Goal: Task Accomplishment & Management: Manage account settings

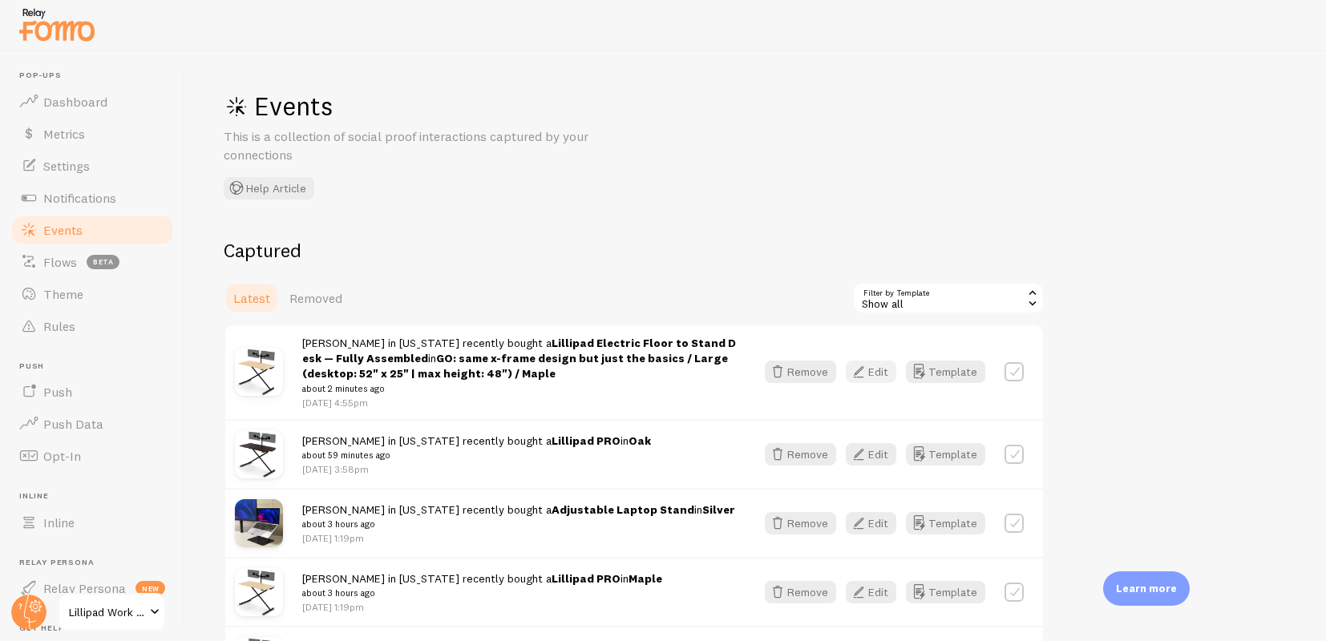
click at [866, 379] on icon "button" at bounding box center [858, 371] width 19 height 19
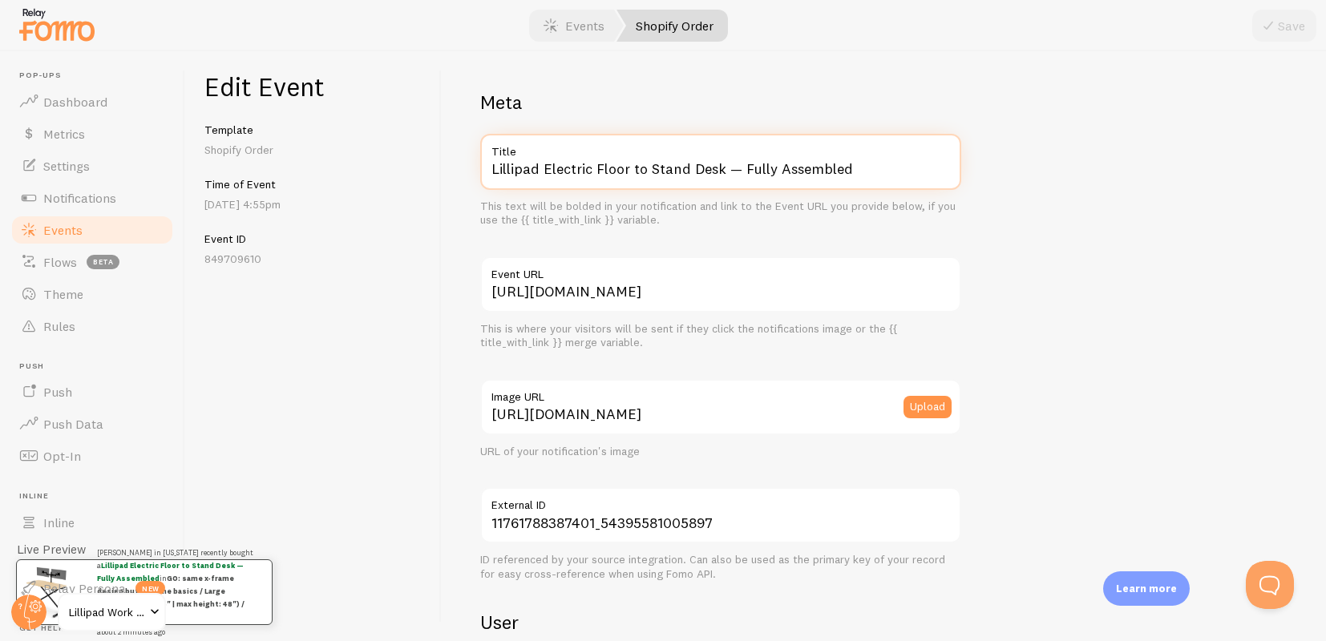
drag, startPoint x: 546, startPoint y: 175, endPoint x: 697, endPoint y: 212, distance: 155.3
click at [697, 212] on div "Lillipad Electric Floor to Stand Desk — Fully Assembled Title This text will be…" at bounding box center [720, 181] width 481 height 94
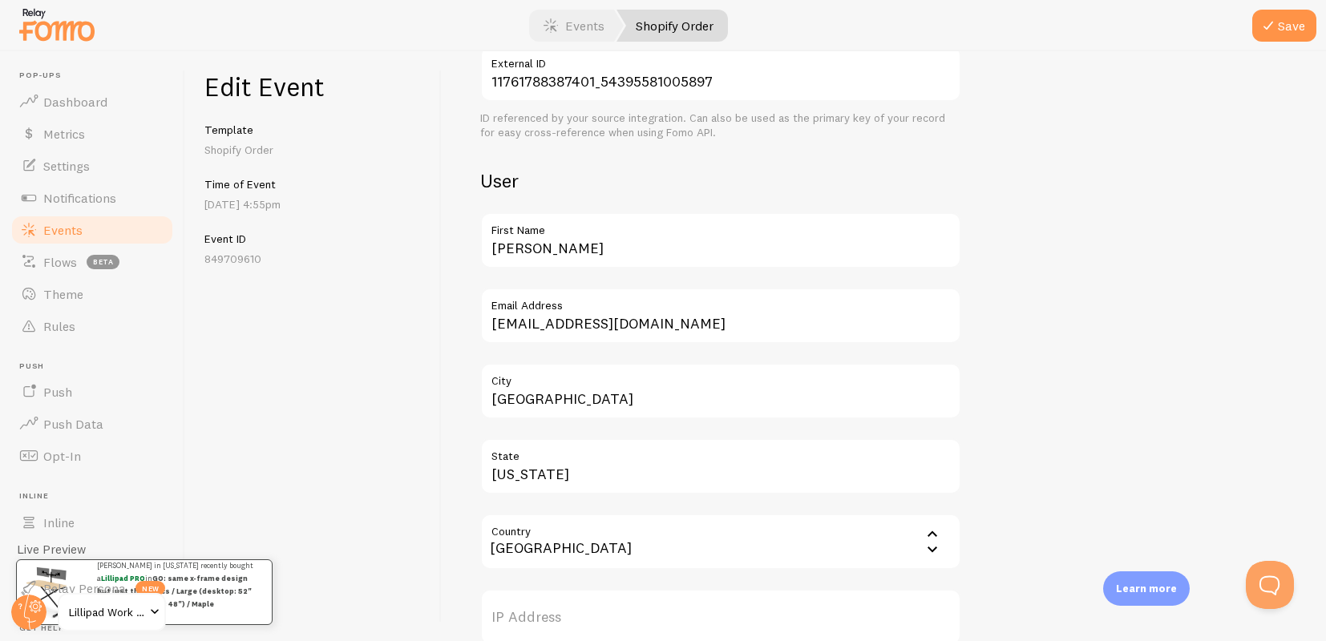
scroll to position [916, 0]
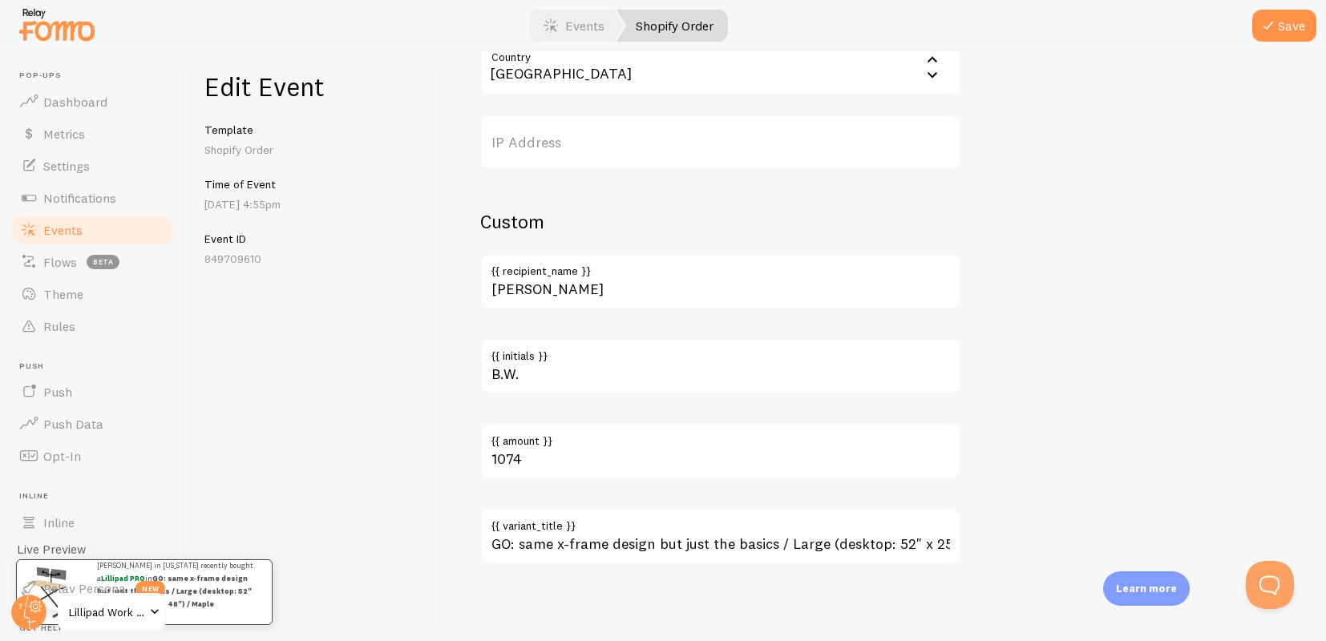
type input "Lillipad PRO"
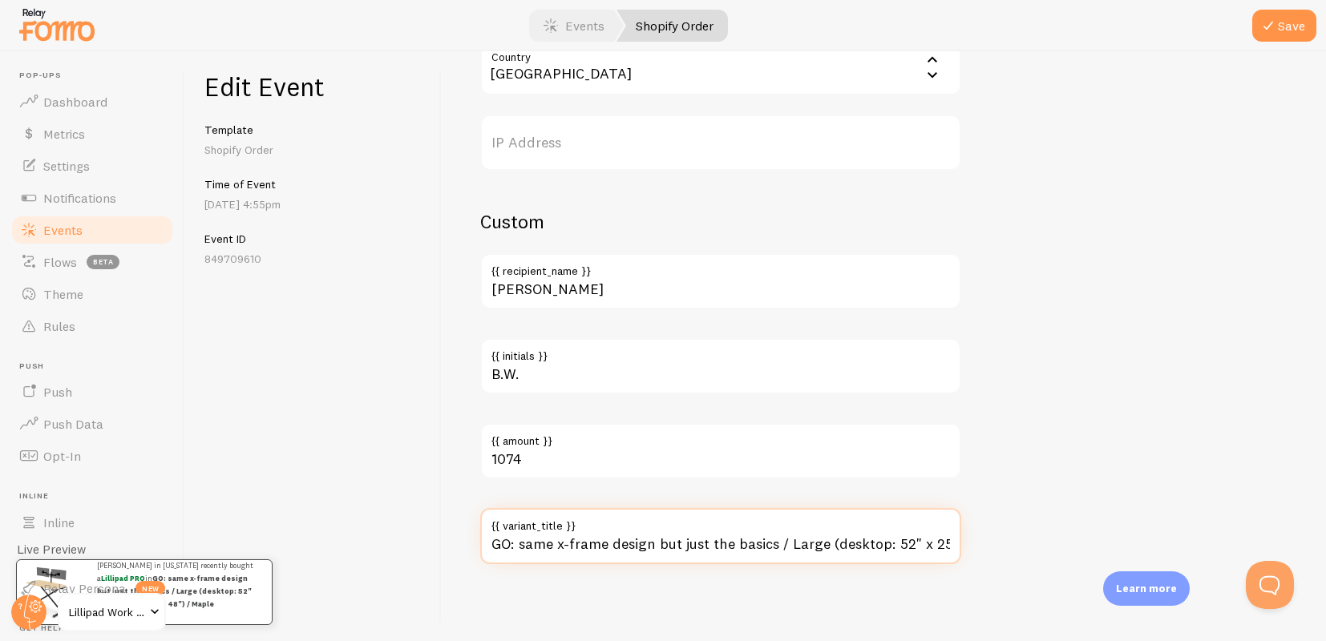
click at [689, 543] on input "GO: same x-frame design but just the basics / Large (desktop: 52" x 25" | max h…" at bounding box center [720, 536] width 481 height 56
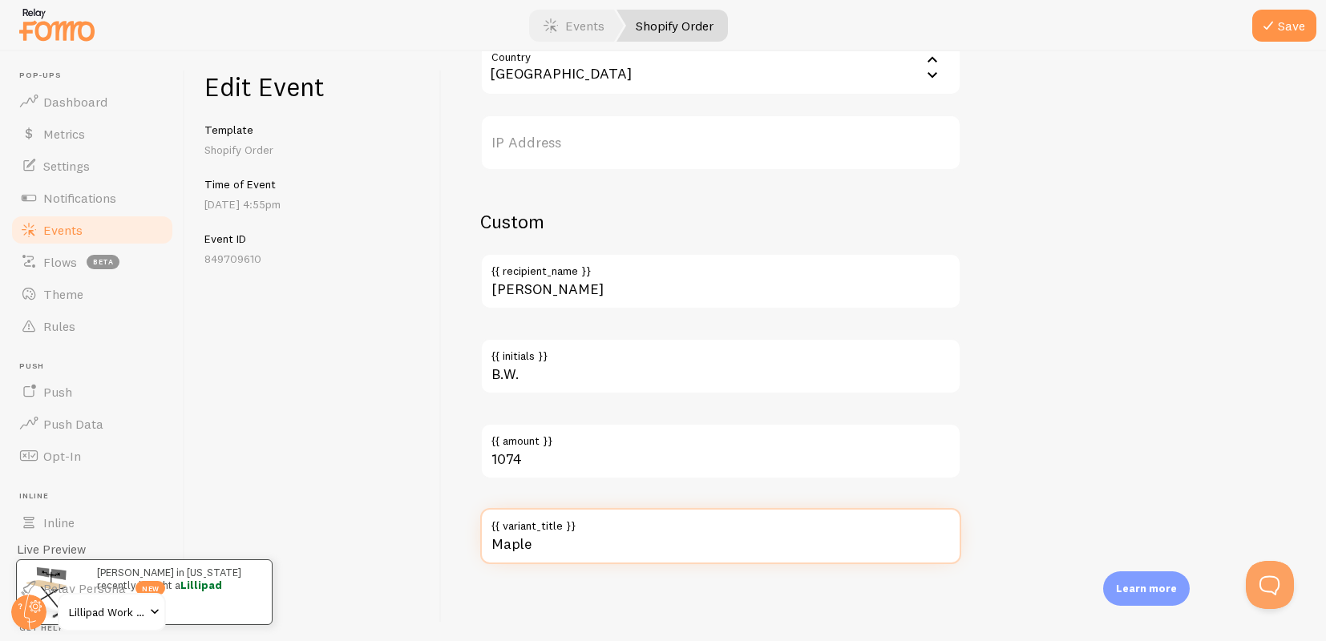
scroll to position [0, 0]
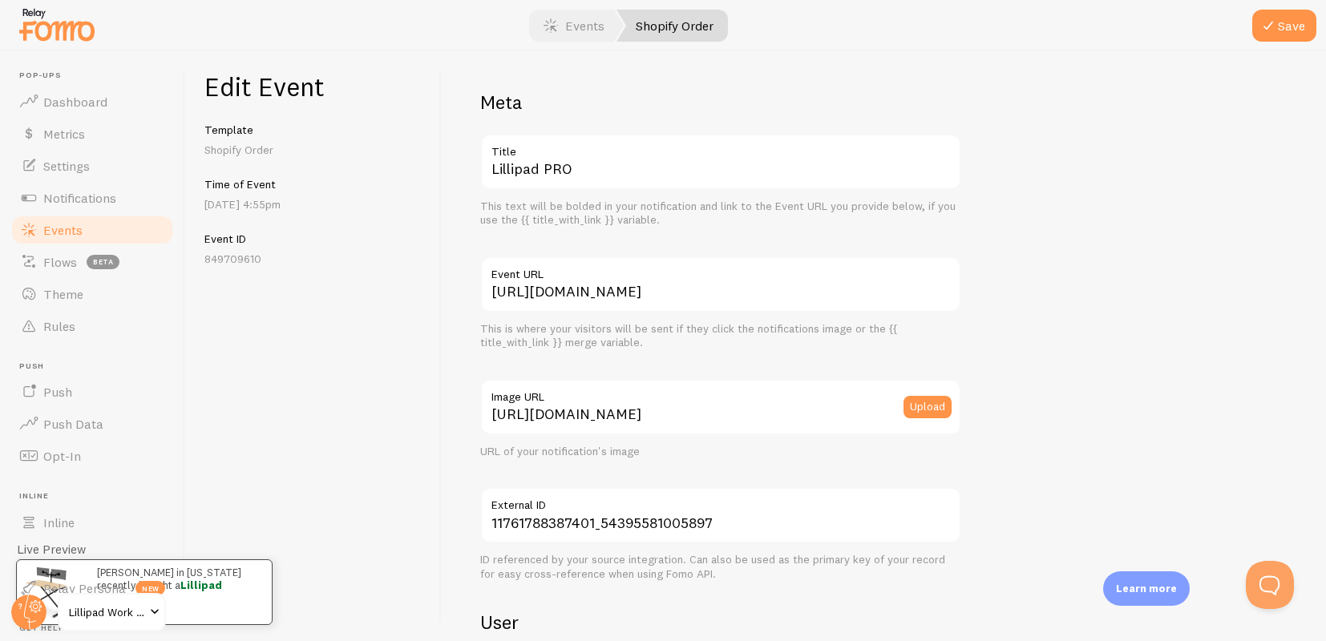
type input "Maple"
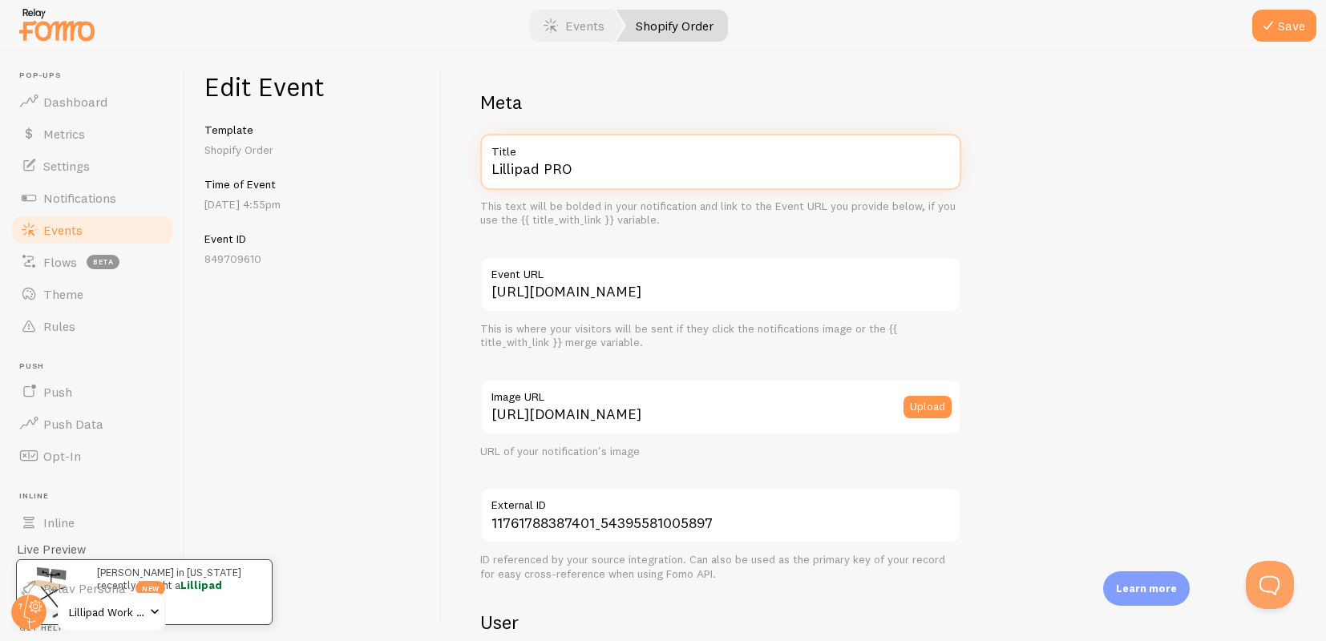
drag, startPoint x: 545, startPoint y: 164, endPoint x: 578, endPoint y: 167, distance: 33.0
click at [578, 167] on input "Lillipad PRO" at bounding box center [720, 162] width 481 height 56
type input "Lillipad GO"
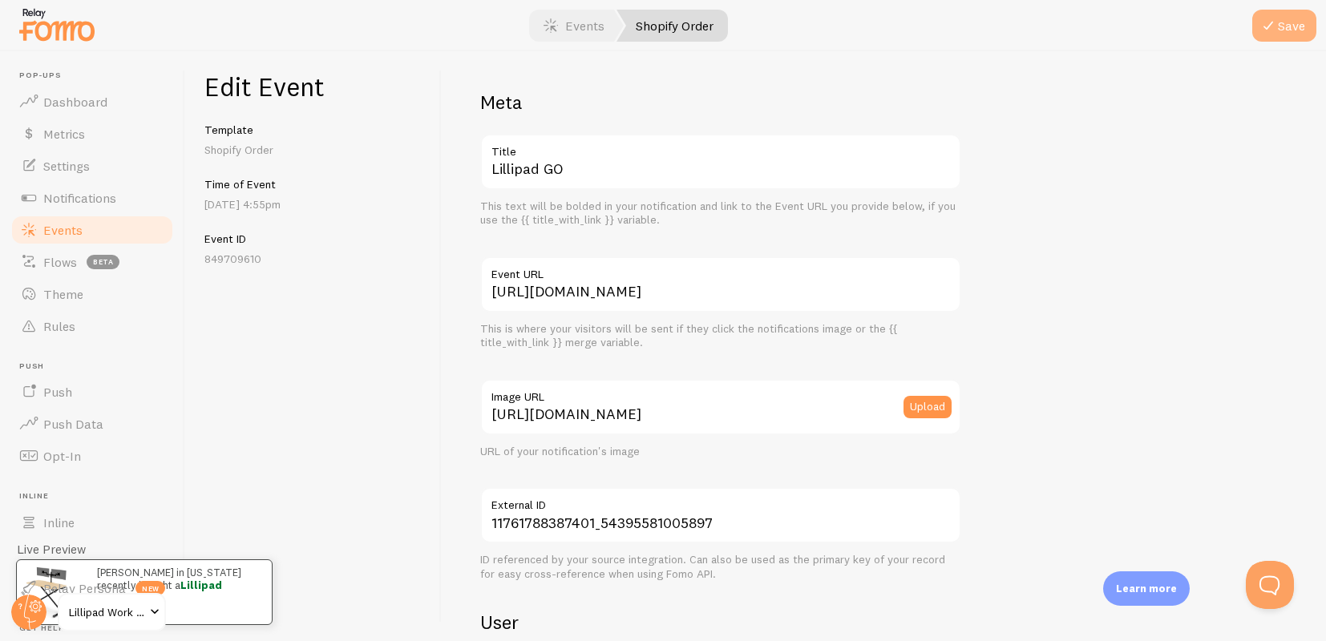
click at [1308, 26] on button "Save" at bounding box center [1284, 26] width 64 height 32
click at [95, 222] on link "Events" at bounding box center [92, 230] width 165 height 32
